Goal: Transaction & Acquisition: Purchase product/service

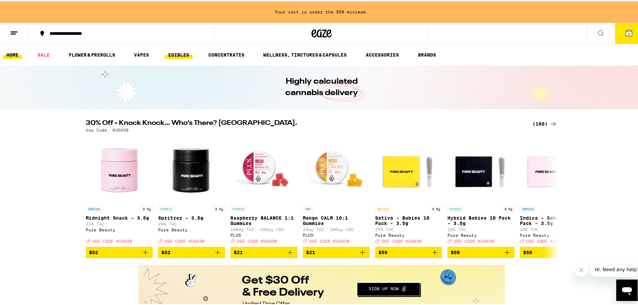
click at [183, 55] on link "EDIBLES" at bounding box center [179, 54] width 28 height 8
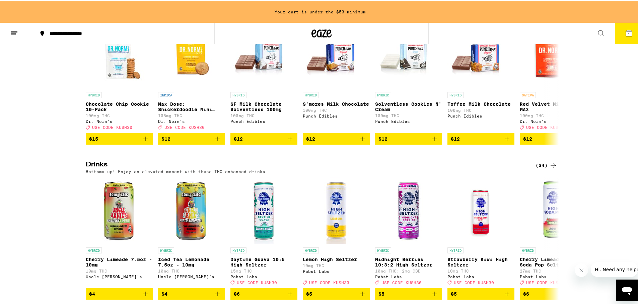
scroll to position [301, 0]
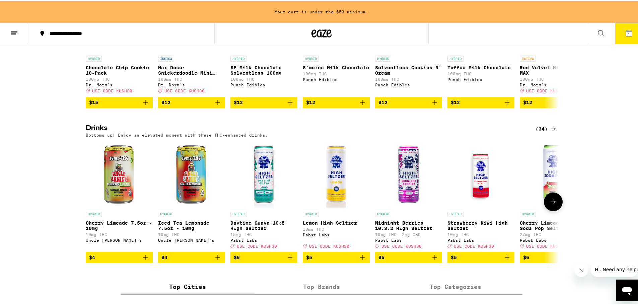
click at [553, 205] on icon at bounding box center [553, 201] width 8 height 8
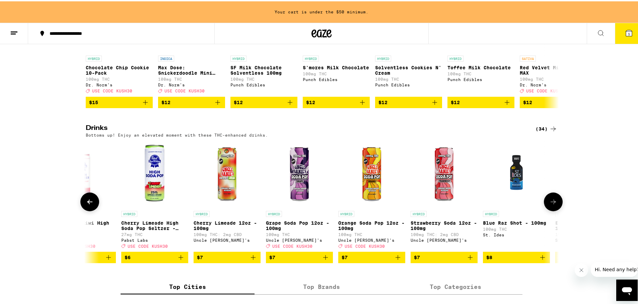
click at [553, 205] on icon at bounding box center [553, 201] width 8 height 8
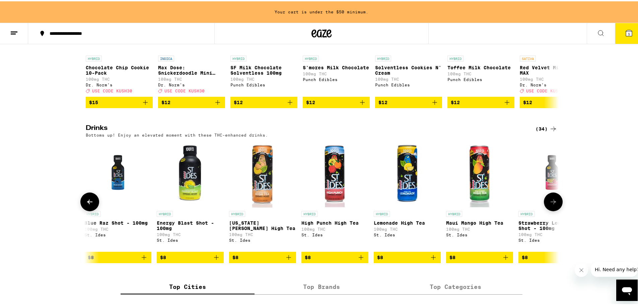
click at [553, 205] on icon at bounding box center [553, 201] width 8 height 8
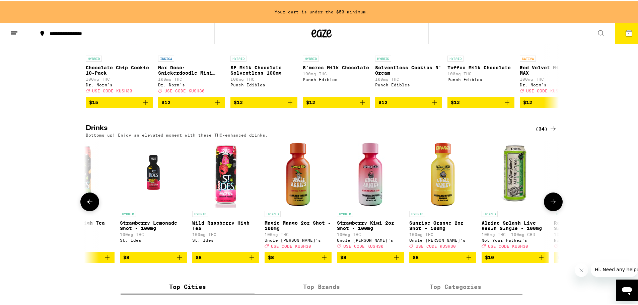
click at [553, 205] on icon at bounding box center [553, 201] width 8 height 8
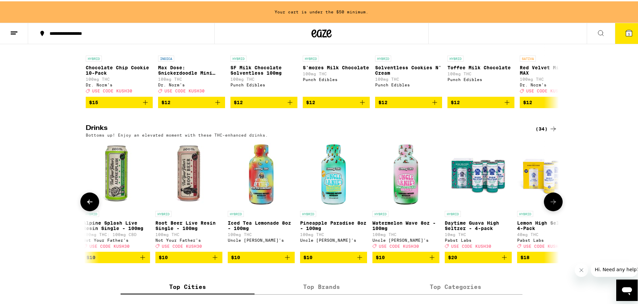
click at [553, 205] on icon at bounding box center [553, 201] width 8 height 8
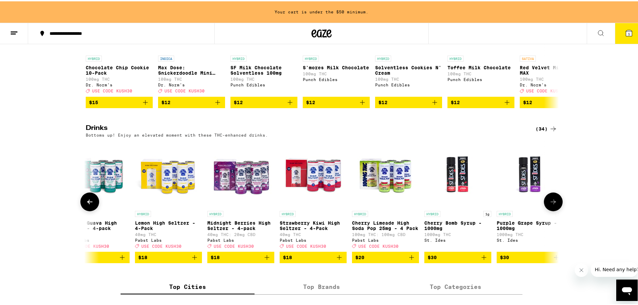
click at [553, 205] on icon at bounding box center [553, 201] width 8 height 8
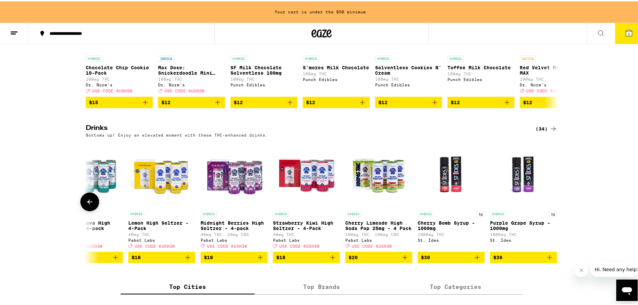
scroll to position [0, 1988]
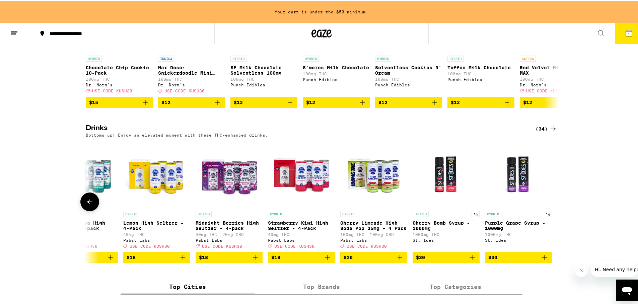
click at [553, 201] on button at bounding box center [553, 201] width 0 height 0
click at [553, 210] on div at bounding box center [553, 200] width 19 height 19
click at [537, 260] on span "$30" at bounding box center [518, 256] width 60 height 8
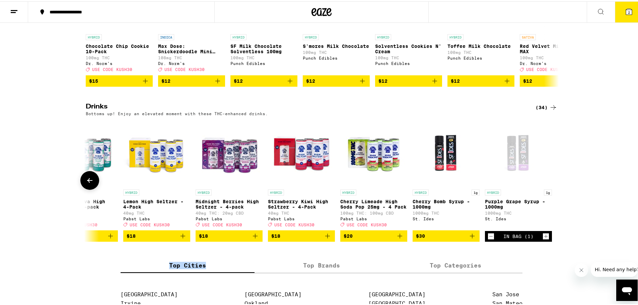
scroll to position [280, 0]
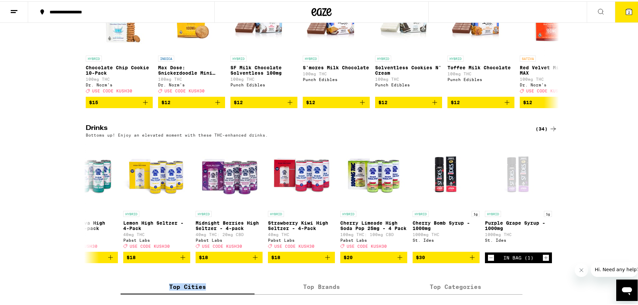
click at [625, 14] on icon at bounding box center [629, 10] width 8 height 8
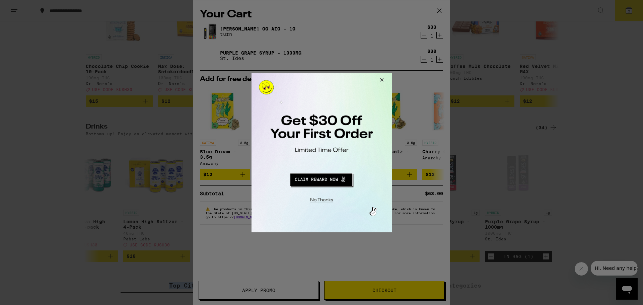
click at [380, 78] on button "Close Modal" at bounding box center [380, 81] width 18 height 16
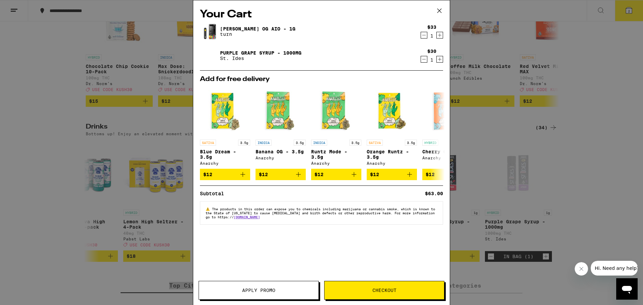
click at [439, 11] on icon at bounding box center [439, 11] width 10 height 10
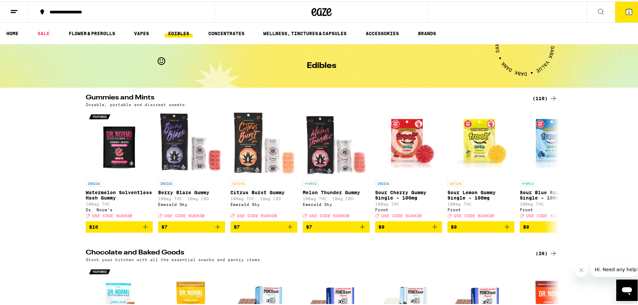
click at [537, 96] on div "(110)" at bounding box center [544, 97] width 25 height 8
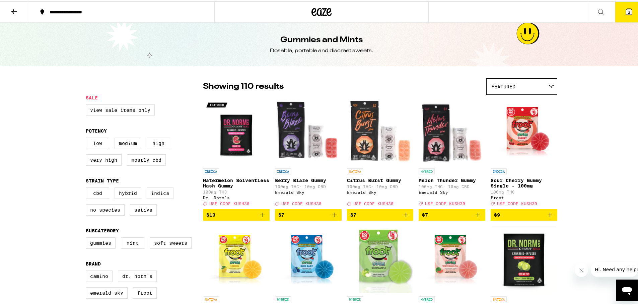
click at [156, 195] on label "Indica" at bounding box center [160, 191] width 27 height 11
click at [87, 188] on input "Indica" at bounding box center [87, 187] width 0 height 0
checkbox input "true"
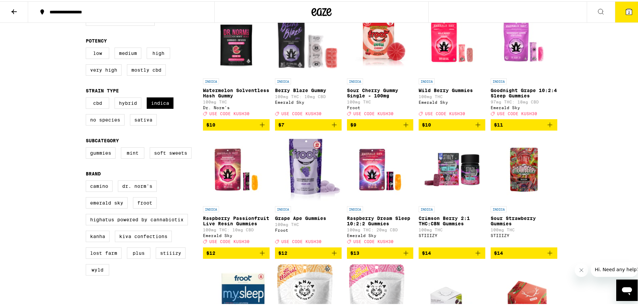
scroll to position [33, 0]
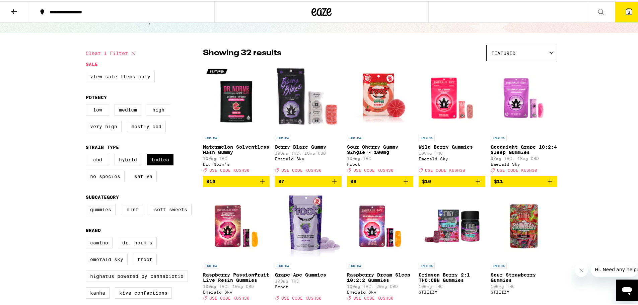
click at [238, 107] on img "Open page for Watermelon Solventless Hash Gummy from Dr. Norm's" at bounding box center [236, 96] width 67 height 67
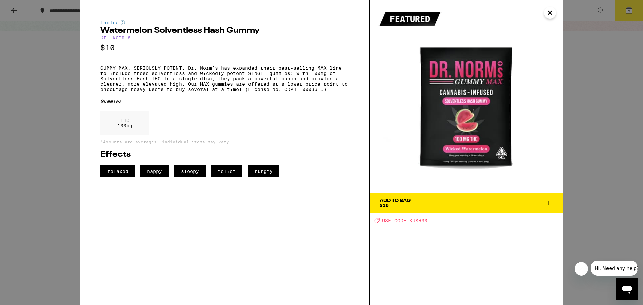
click at [549, 12] on icon "Close" at bounding box center [549, 12] width 3 height 3
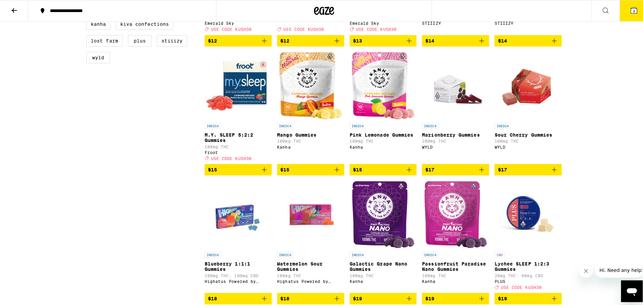
scroll to position [368, 0]
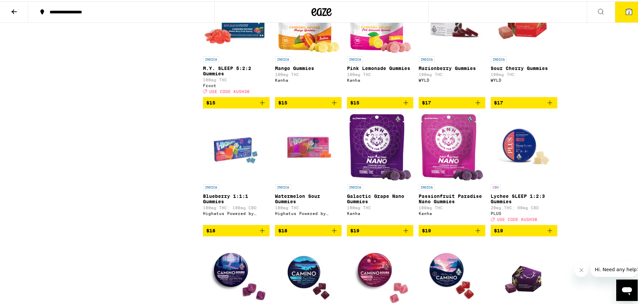
click at [448, 233] on span "$19" at bounding box center [452, 229] width 60 height 8
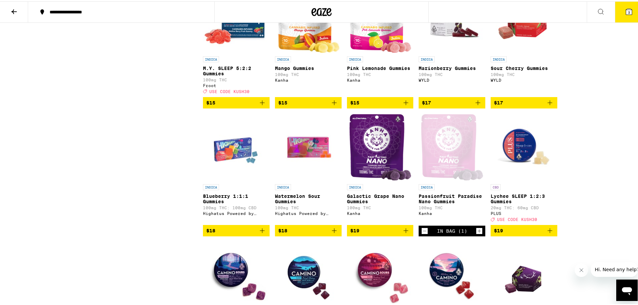
click at [628, 14] on icon at bounding box center [629, 10] width 8 height 8
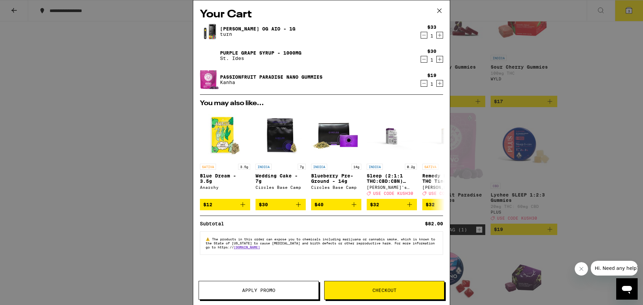
click at [423, 59] on icon "Decrement" at bounding box center [424, 59] width 6 height 8
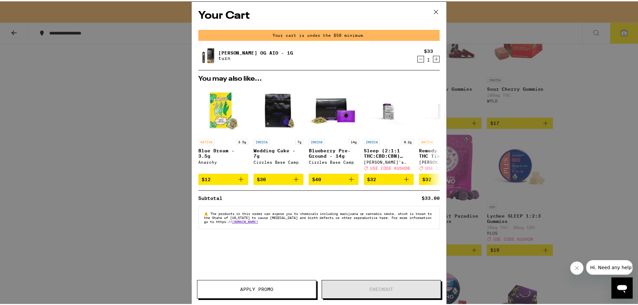
scroll to position [390, 0]
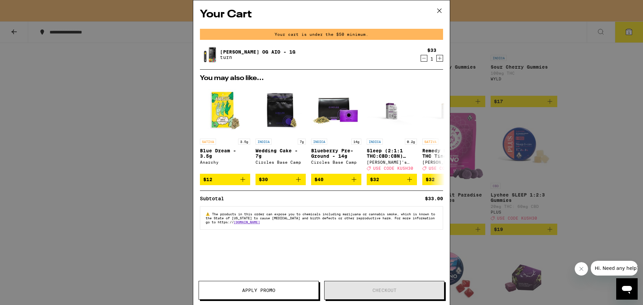
click at [440, 9] on icon at bounding box center [439, 11] width 10 height 10
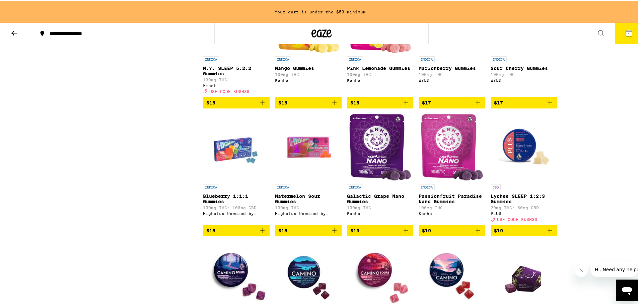
click at [465, 233] on span "$19" at bounding box center [452, 229] width 60 height 8
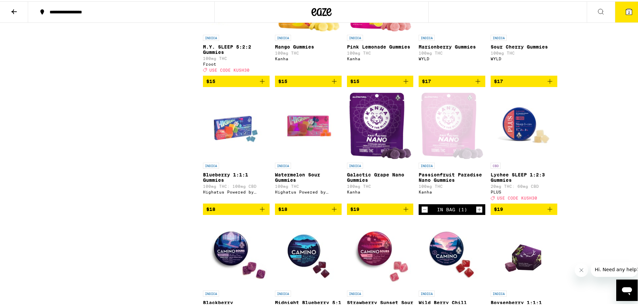
scroll to position [368, 0]
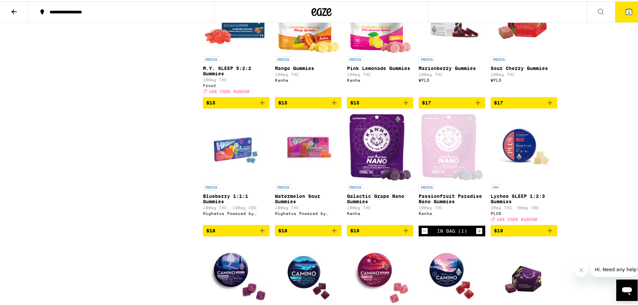
click at [626, 11] on icon at bounding box center [629, 10] width 6 height 6
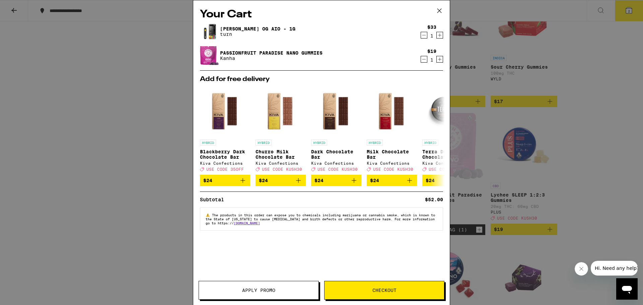
click at [439, 9] on icon at bounding box center [439, 11] width 10 height 10
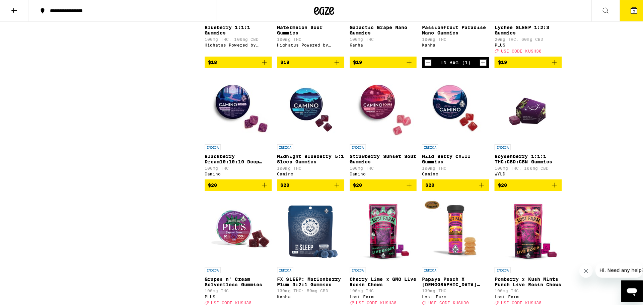
scroll to position [335, 0]
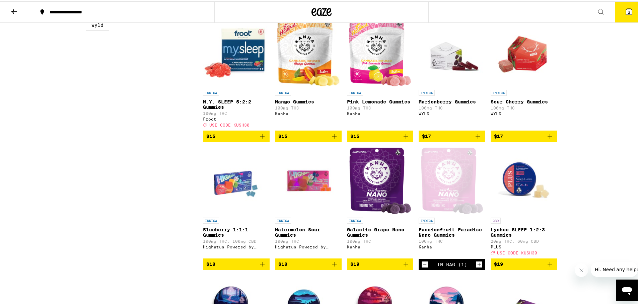
click at [629, 9] on button "2" at bounding box center [629, 10] width 28 height 21
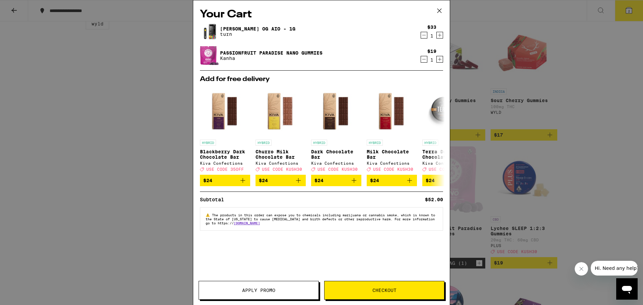
click at [376, 285] on button "Checkout" at bounding box center [384, 290] width 120 height 19
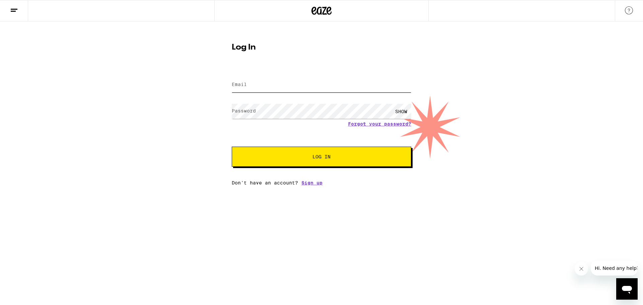
type input "[EMAIL_ADDRESS][DOMAIN_NAME]"
click at [318, 155] on span "Log In" at bounding box center [321, 156] width 18 height 5
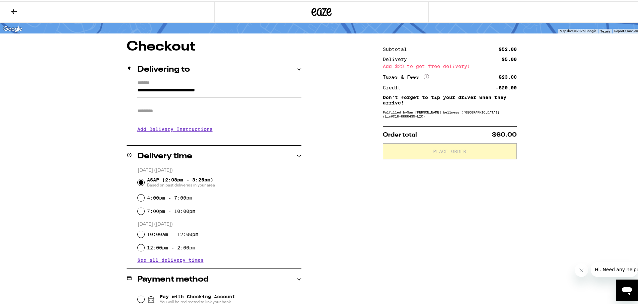
scroll to position [153, 0]
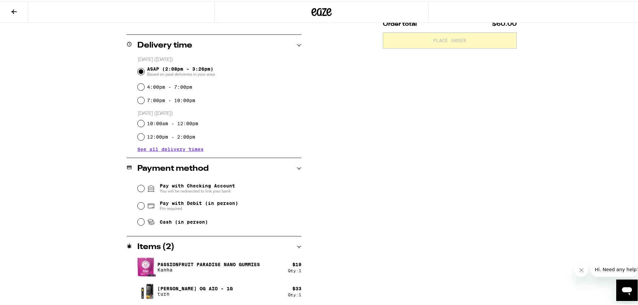
click at [160, 223] on span "Cash (in person)" at bounding box center [184, 220] width 48 height 5
click at [144, 224] on input "Cash (in person)" at bounding box center [141, 220] width 7 height 7
radio input "true"
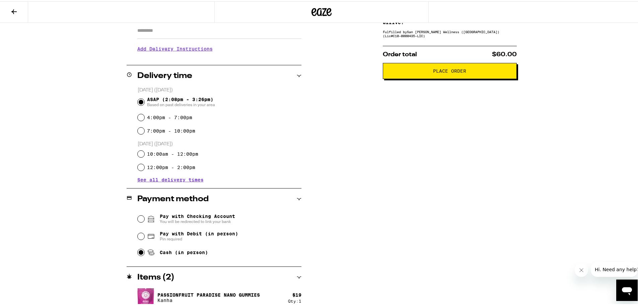
scroll to position [86, 0]
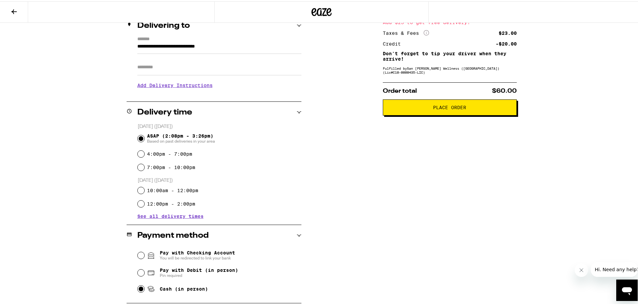
click at [435, 108] on span "Place Order" at bounding box center [449, 106] width 33 height 5
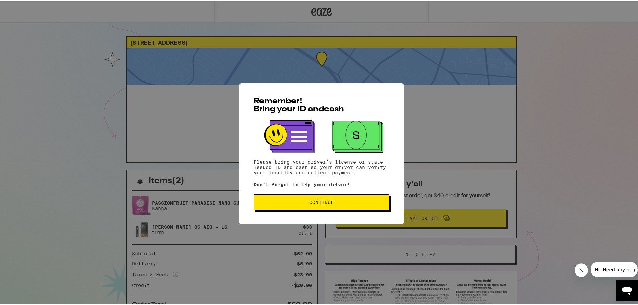
click at [311, 203] on span "Continue" at bounding box center [321, 201] width 24 height 5
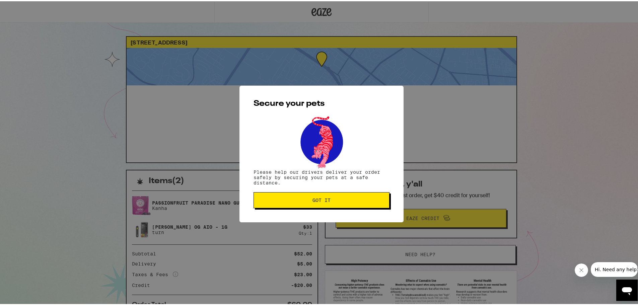
click at [311, 204] on button "Got it" at bounding box center [321, 199] width 136 height 16
